Goal: Find specific page/section: Find specific page/section

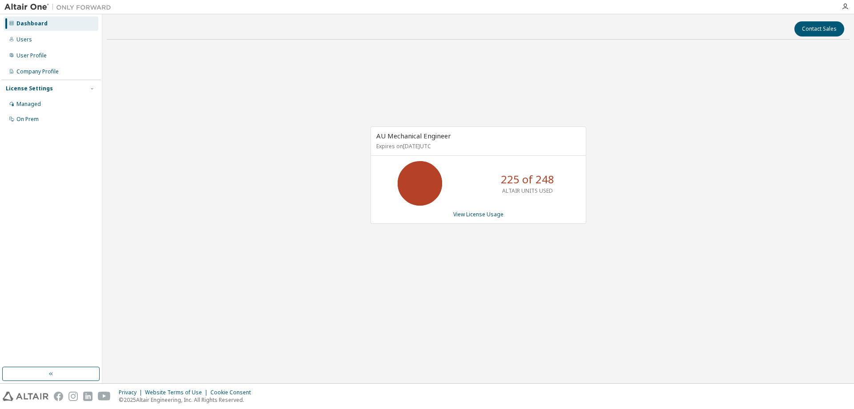
click at [300, 93] on div "AU Mechanical Engineer Expires on March 31, 2026 UTC 225 of 248 ALTAIR UNITS US…" at bounding box center [478, 179] width 743 height 265
click at [341, 90] on div "AU Mechanical Engineer Expires on March 31, 2026 UTC 225 of 248 ALTAIR UNITS US…" at bounding box center [478, 179] width 743 height 265
click at [670, 226] on div "AU Mechanical Engineer Expires on March 31, 2026 UTC 195 of 248 ALTAIR UNITS US…" at bounding box center [478, 179] width 743 height 265
